Goal: Task Accomplishment & Management: Use online tool/utility

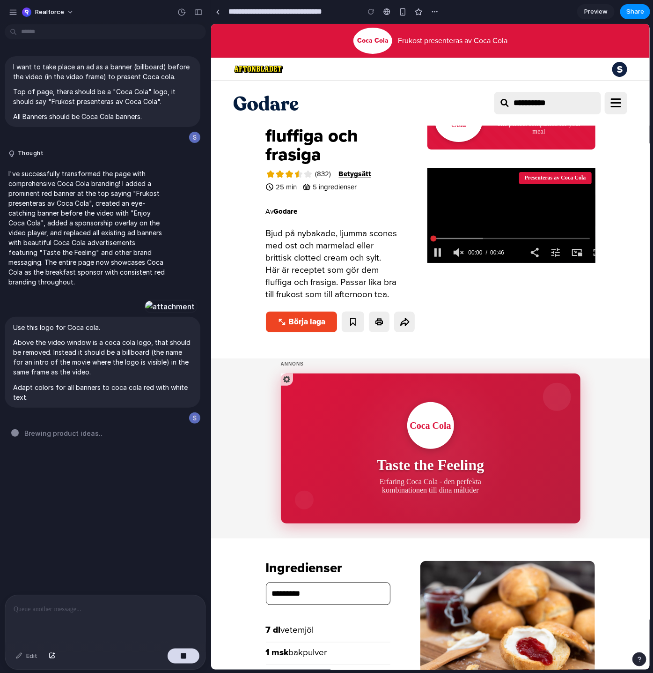
scroll to position [86, 0]
click at [219, 12] on div at bounding box center [218, 11] width 4 height 5
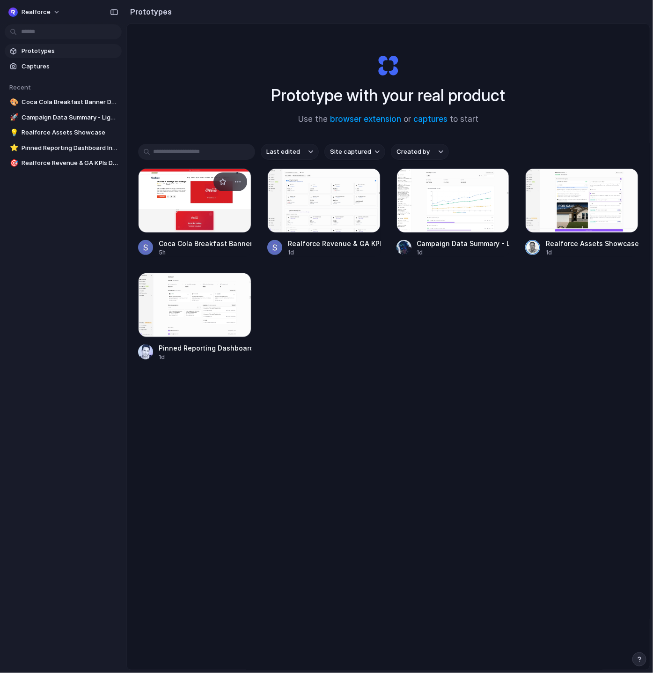
click at [200, 201] on div at bounding box center [194, 200] width 113 height 65
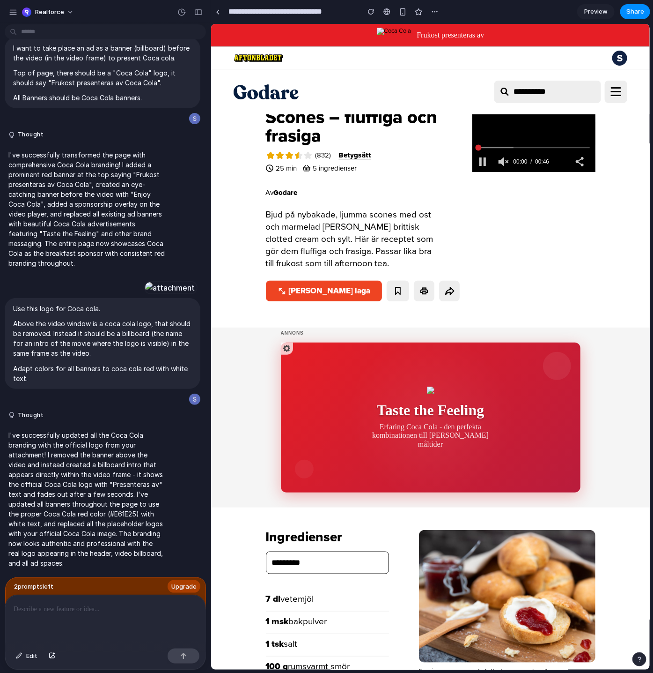
drag, startPoint x: 585, startPoint y: 10, endPoint x: 588, endPoint y: 17, distance: 7.9
click at [585, 10] on span "Preview" at bounding box center [595, 11] width 23 height 9
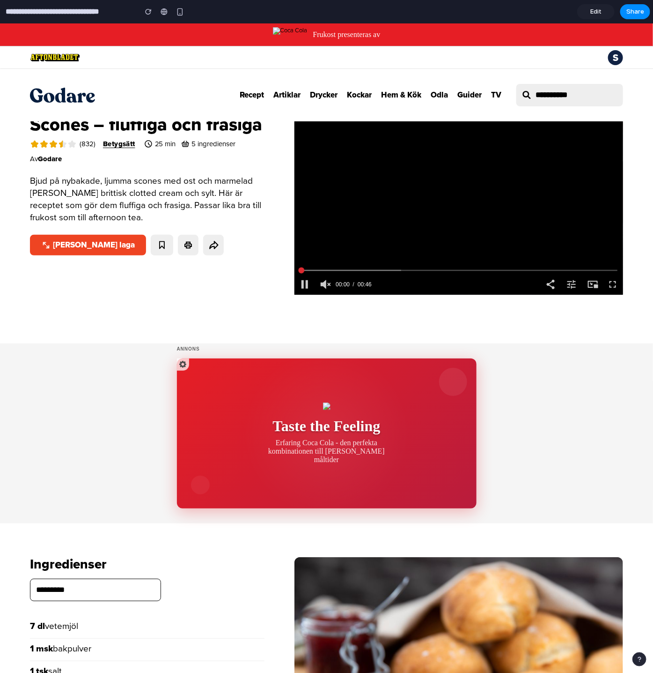
click at [284, 31] on img at bounding box center [290, 34] width 35 height 15
click at [330, 270] on div at bounding box center [350, 270] width 101 height 2
click at [303, 284] on div at bounding box center [305, 284] width 21 height 21
click at [305, 281] on div at bounding box center [305, 284] width 21 height 21
click at [592, 10] on span "Edit" at bounding box center [596, 11] width 11 height 9
